Goal: Transaction & Acquisition: Obtain resource

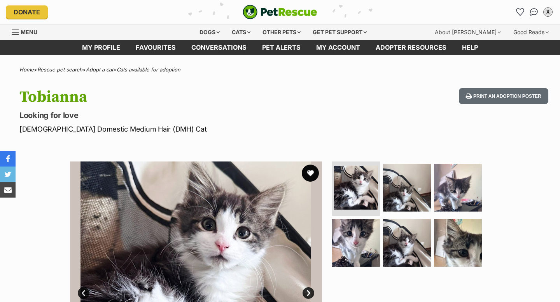
click at [307, 170] on button "favourite" at bounding box center [310, 173] width 17 height 17
click at [521, 10] on icon "Favourites" at bounding box center [519, 11] width 9 height 9
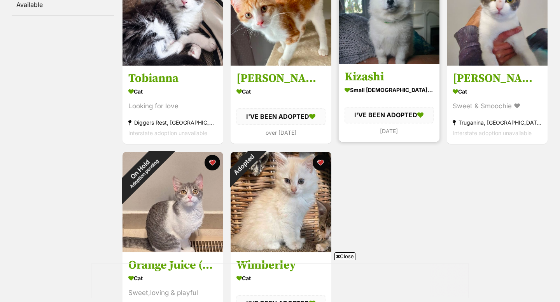
scroll to position [195, 0]
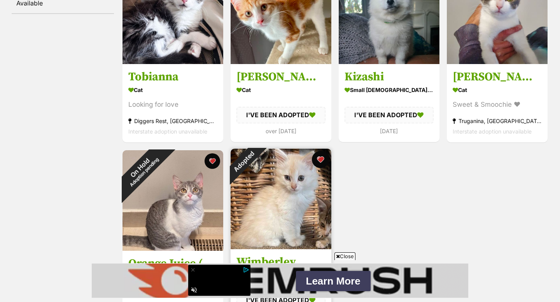
click at [323, 162] on button "favourite" at bounding box center [320, 159] width 17 height 17
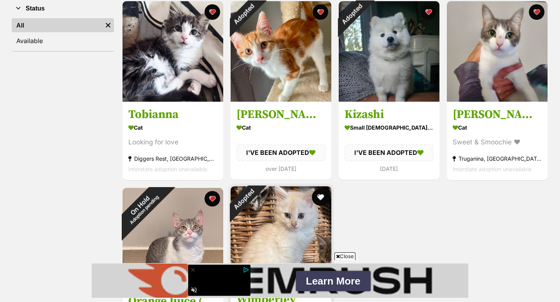
scroll to position [158, 0]
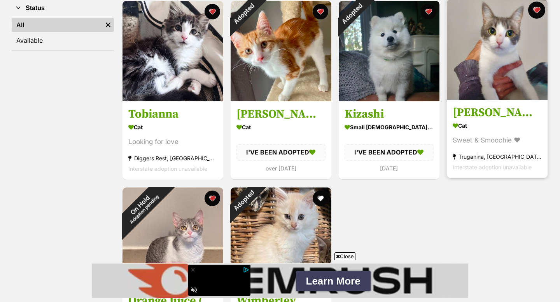
click at [539, 7] on button "favourite" at bounding box center [536, 10] width 17 height 17
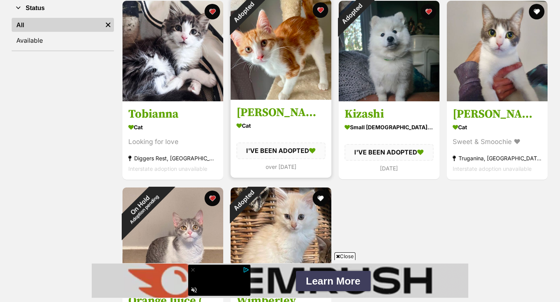
click at [305, 79] on img at bounding box center [280, 49] width 101 height 101
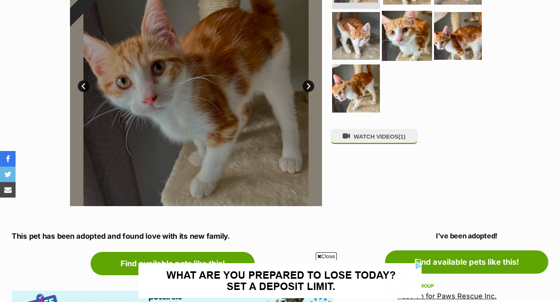
click at [422, 30] on img at bounding box center [407, 35] width 50 height 50
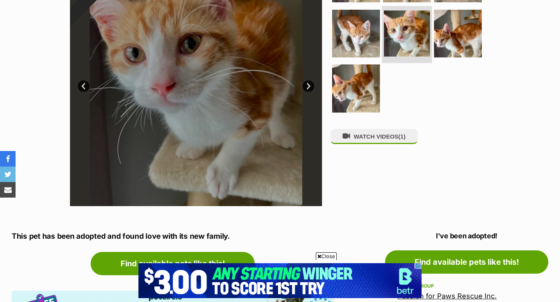
click at [413, 31] on img at bounding box center [407, 33] width 46 height 46
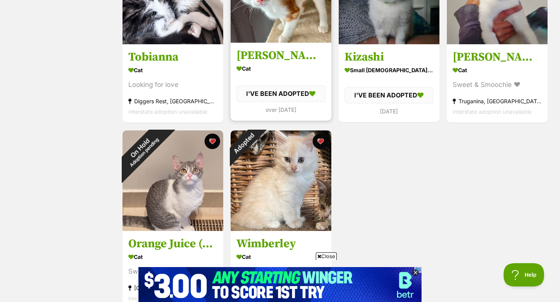
scroll to position [290, 0]
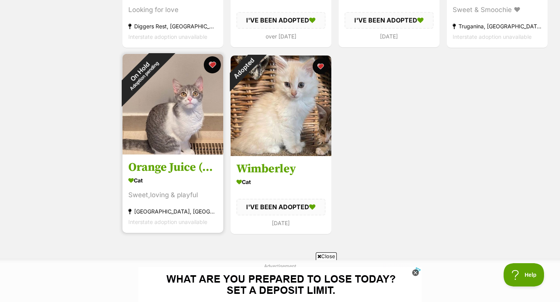
click at [214, 64] on button "favourite" at bounding box center [212, 64] width 17 height 17
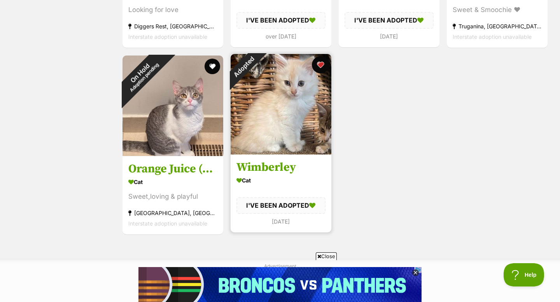
click at [323, 66] on button "favourite" at bounding box center [320, 64] width 17 height 17
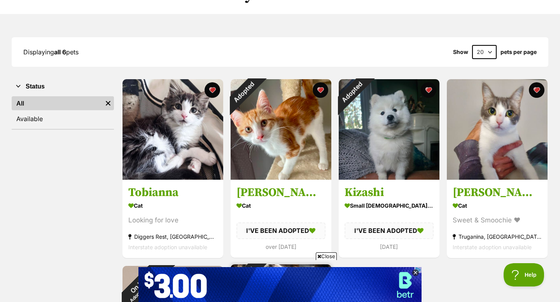
scroll to position [71, 0]
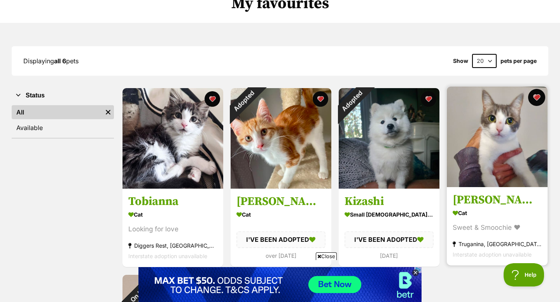
click at [535, 98] on button "favourite" at bounding box center [536, 97] width 17 height 17
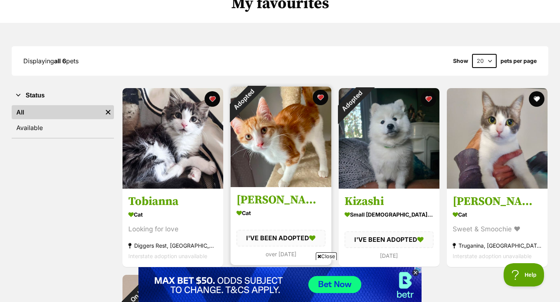
scroll to position [0, 0]
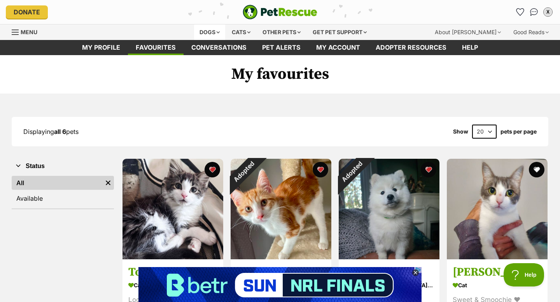
click at [197, 31] on div "Dogs" at bounding box center [209, 32] width 31 height 16
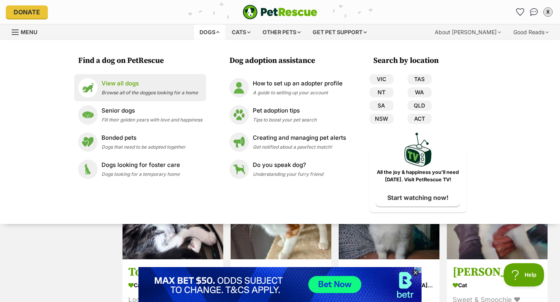
click at [141, 94] on span "Browse all of the doggos looking for a home" at bounding box center [149, 93] width 96 height 6
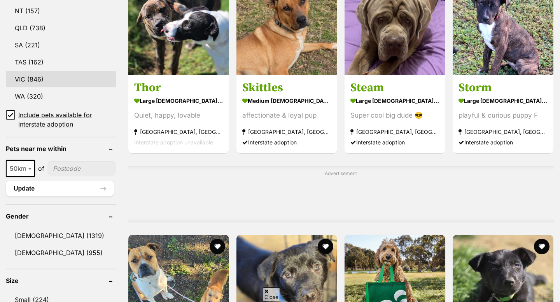
scroll to position [447, 0]
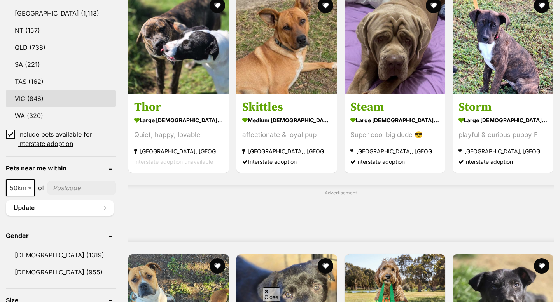
click at [34, 98] on link "VIC (846)" at bounding box center [61, 99] width 110 height 16
click at [28, 97] on link "VIC (846)" at bounding box center [61, 99] width 110 height 16
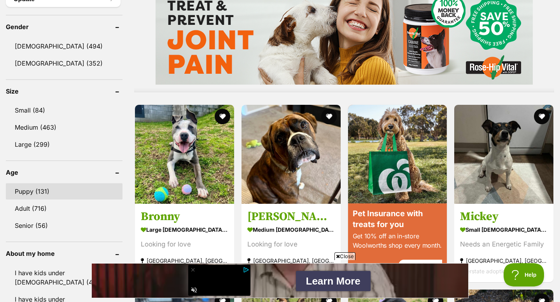
click at [47, 192] on link "Puppy (131)" at bounding box center [64, 191] width 117 height 16
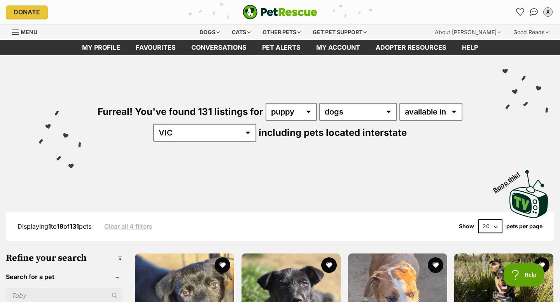
click at [488, 228] on select "20 40 60" at bounding box center [490, 227] width 24 height 14
select select "60"
click at [478, 220] on select "20 40 60" at bounding box center [490, 227] width 24 height 14
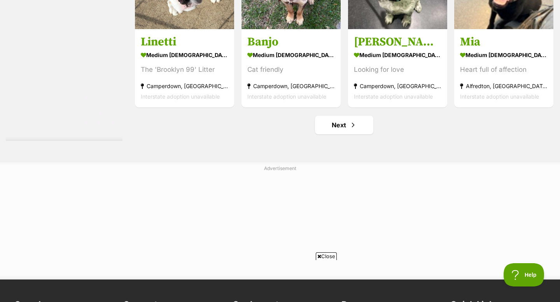
scroll to position [3945, 0]
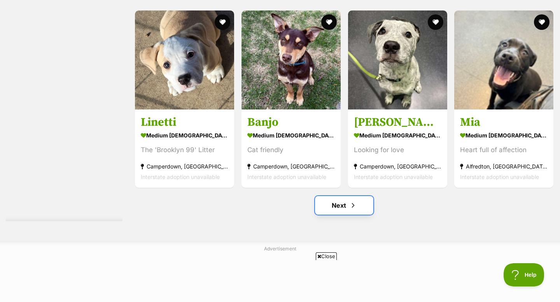
click at [335, 208] on link "Next" at bounding box center [344, 205] width 58 height 19
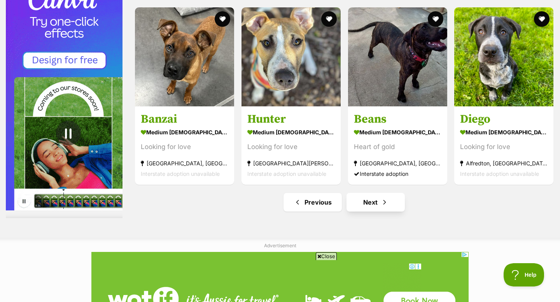
scroll to position [3947, 0]
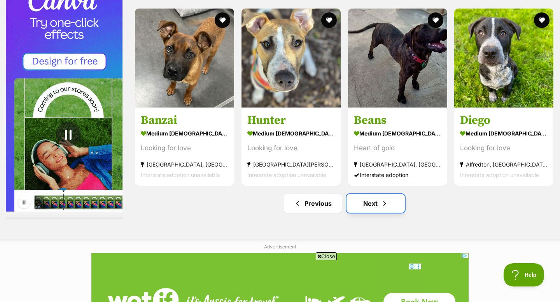
click at [387, 202] on span "Next page" at bounding box center [384, 203] width 8 height 9
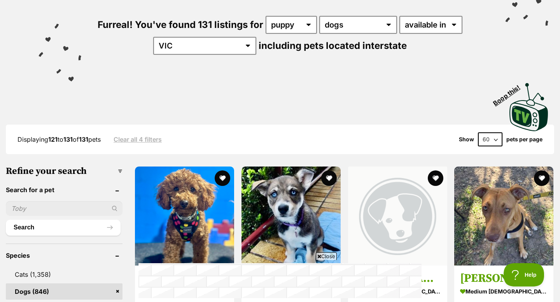
scroll to position [74, 0]
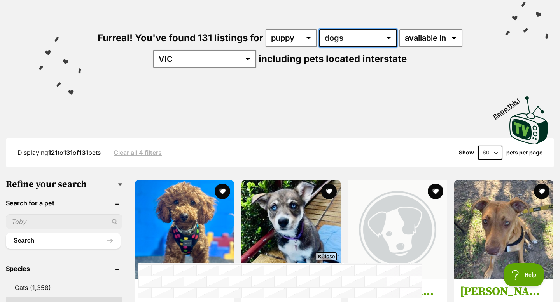
click at [350, 36] on select "any type of pet cats dogs other pets" at bounding box center [358, 38] width 78 height 18
select select "Cats"
click at [319, 29] on select "any type of pet cats dogs other pets" at bounding box center [358, 38] width 78 height 18
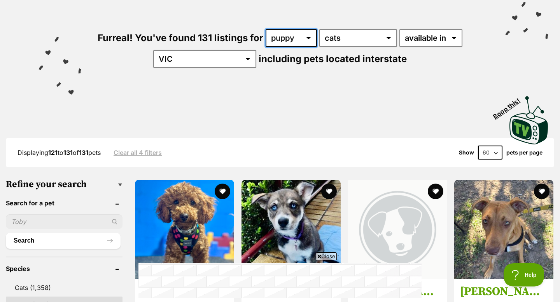
click at [306, 38] on select "any age puppy adult senior" at bounding box center [290, 38] width 51 height 18
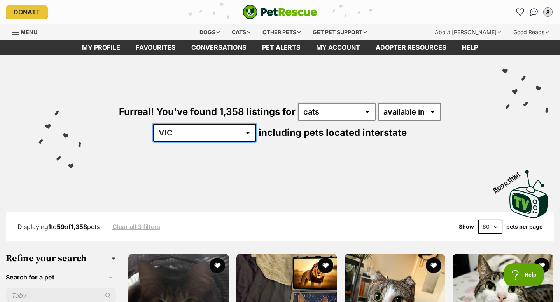
click at [256, 124] on select "[GEOGRAPHIC_DATA] [GEOGRAPHIC_DATA] [GEOGRAPHIC_DATA] [GEOGRAPHIC_DATA] [GEOGRA…" at bounding box center [204, 133] width 103 height 18
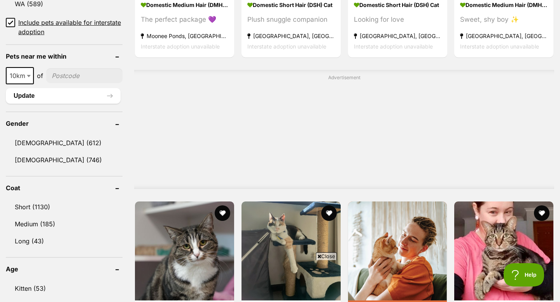
scroll to position [660, 0]
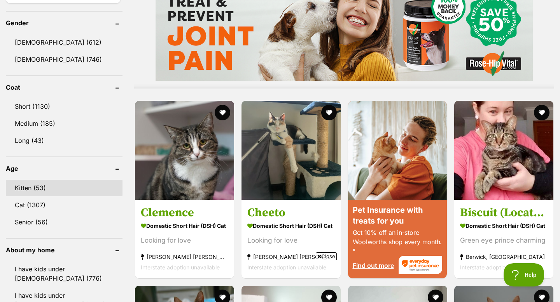
click at [39, 188] on link "Kitten (53)" at bounding box center [64, 188] width 117 height 16
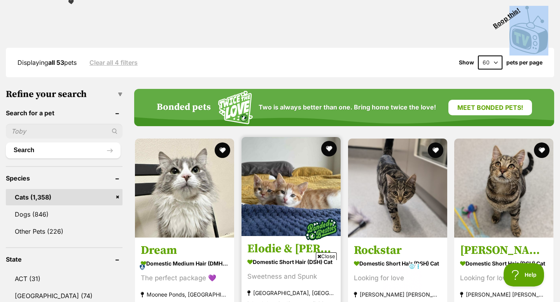
scroll to position [169, 0]
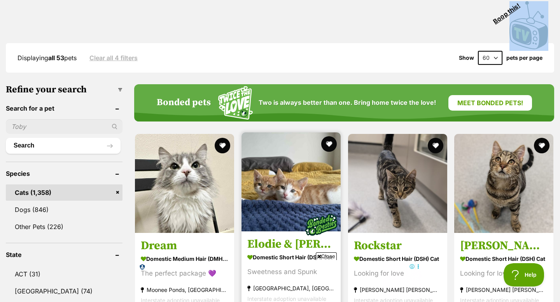
click at [302, 212] on img at bounding box center [321, 225] width 39 height 39
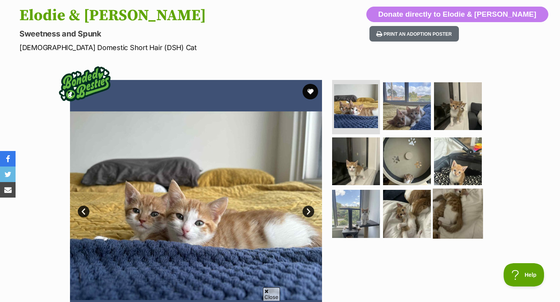
click at [437, 216] on img at bounding box center [457, 214] width 50 height 50
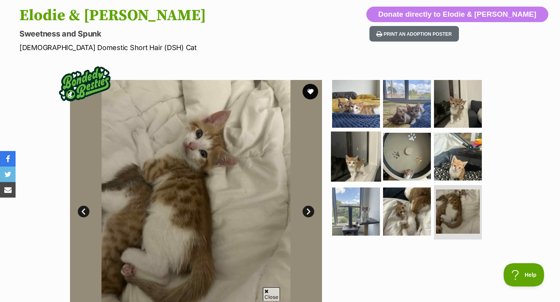
click at [349, 163] on img at bounding box center [356, 156] width 50 height 50
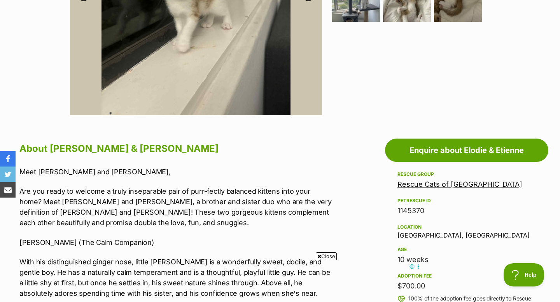
scroll to position [180, 0]
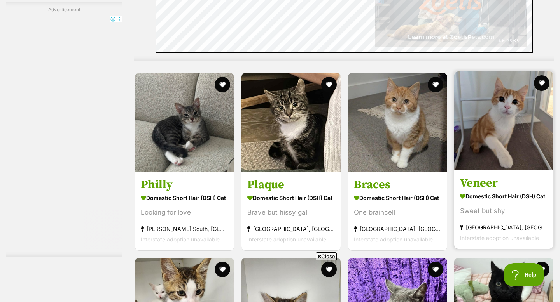
click at [521, 157] on img at bounding box center [503, 120] width 99 height 99
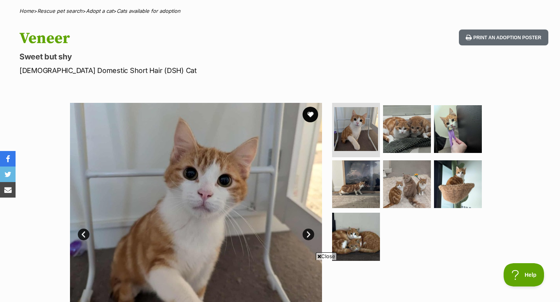
scroll to position [60, 0]
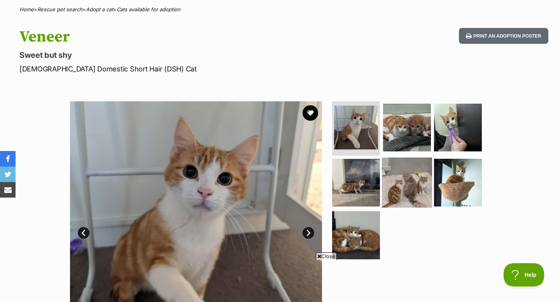
click at [393, 194] on img at bounding box center [407, 182] width 50 height 50
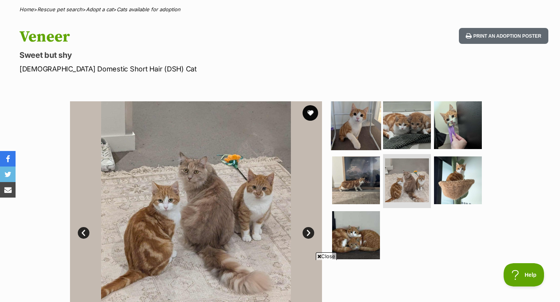
scroll to position [0, 0]
click at [368, 143] on img at bounding box center [356, 125] width 50 height 50
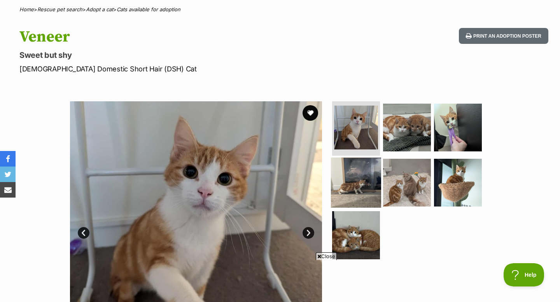
click at [367, 187] on img at bounding box center [356, 182] width 50 height 50
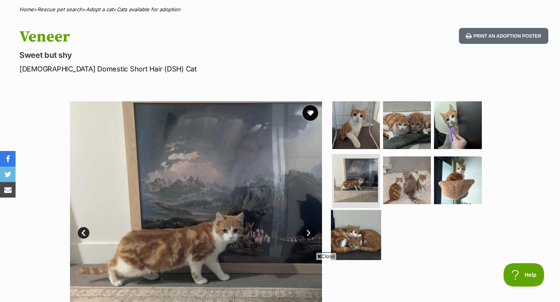
click at [363, 221] on img at bounding box center [356, 235] width 50 height 50
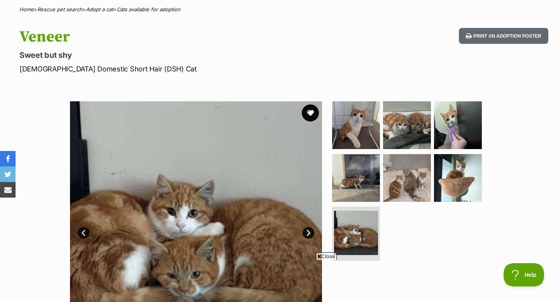
click at [309, 115] on button "favourite" at bounding box center [310, 113] width 17 height 17
click at [463, 172] on img at bounding box center [457, 178] width 50 height 50
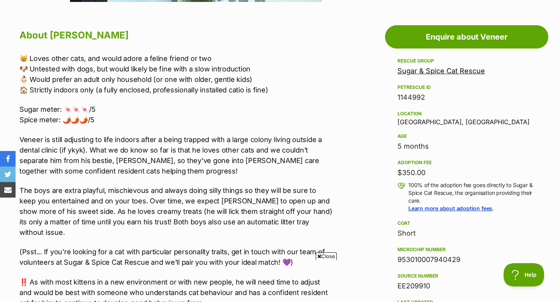
scroll to position [414, 0]
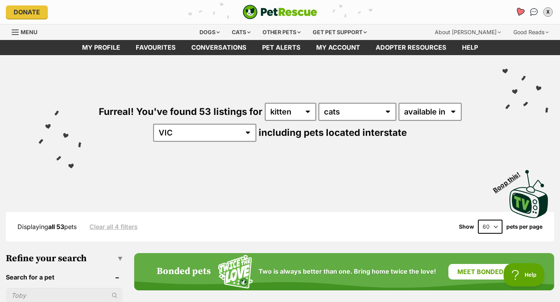
click at [521, 10] on icon "Favourites" at bounding box center [519, 11] width 9 height 9
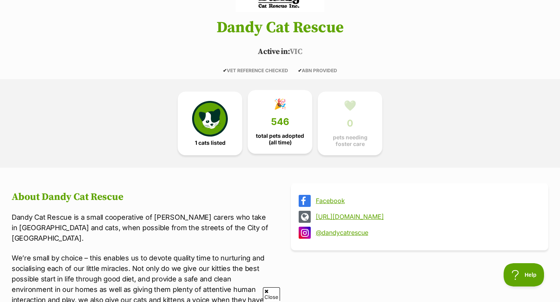
click at [283, 141] on span "total pets adopted (all time)" at bounding box center [279, 139] width 51 height 12
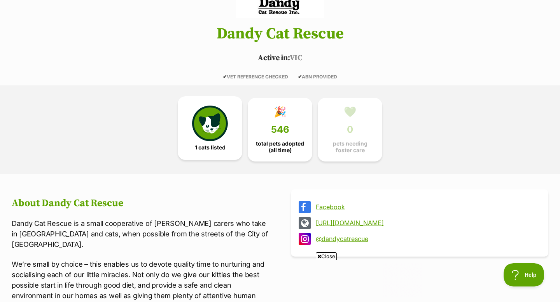
click at [231, 142] on link "1 cats listed" at bounding box center [210, 128] width 65 height 64
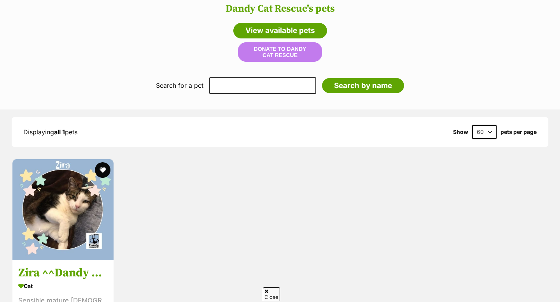
scroll to position [772, 0]
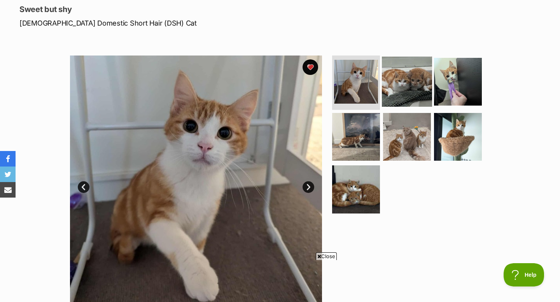
click at [408, 87] on img at bounding box center [407, 82] width 50 height 50
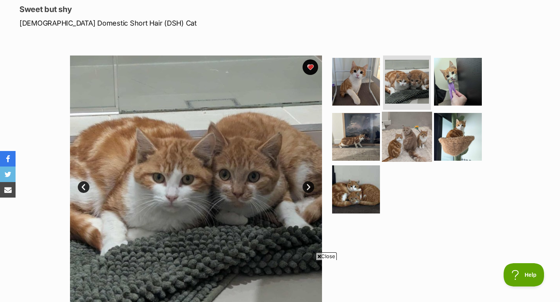
click at [404, 124] on img at bounding box center [407, 137] width 50 height 50
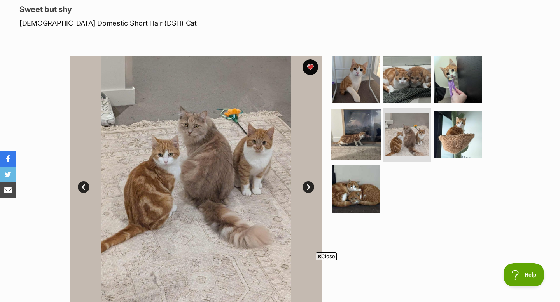
click at [361, 153] on img at bounding box center [356, 134] width 50 height 50
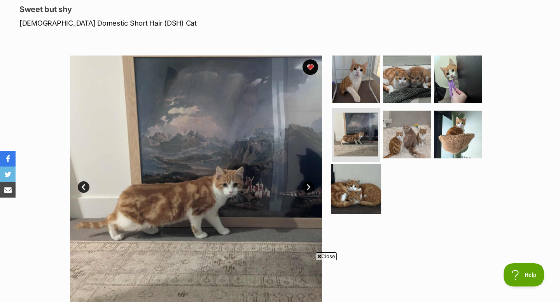
click at [356, 198] on img at bounding box center [356, 189] width 50 height 50
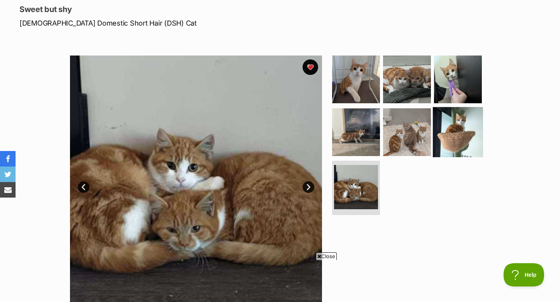
click at [446, 138] on img at bounding box center [457, 132] width 50 height 50
